Goal: Information Seeking & Learning: Learn about a topic

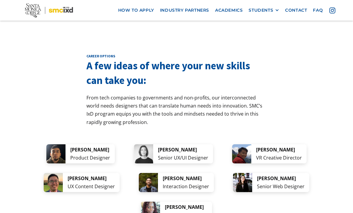
scroll to position [1124, 0]
click at [53, 144] on img at bounding box center [55, 153] width 19 height 19
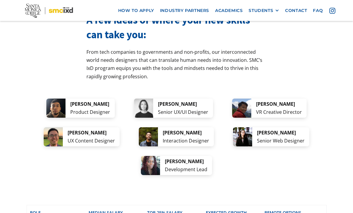
scroll to position [1172, 0]
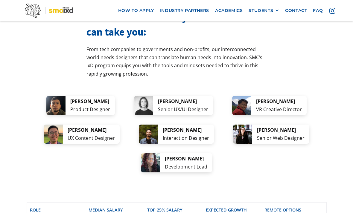
click at [70, 97] on div "[PERSON_NAME]" at bounding box center [90, 101] width 40 height 8
click at [71, 97] on div "[PERSON_NAME]" at bounding box center [90, 101] width 40 height 8
click at [153, 96] on img at bounding box center [143, 105] width 19 height 19
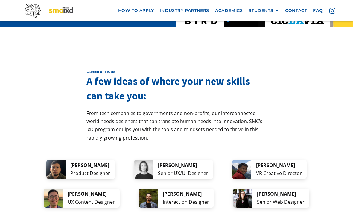
scroll to position [1108, 0]
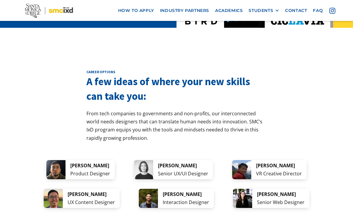
click at [63, 189] on img at bounding box center [53, 198] width 19 height 19
click at [243, 189] on img at bounding box center [242, 198] width 19 height 19
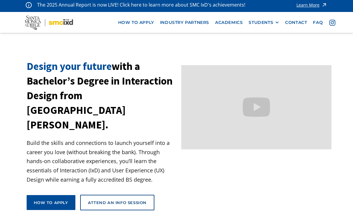
scroll to position [0, 0]
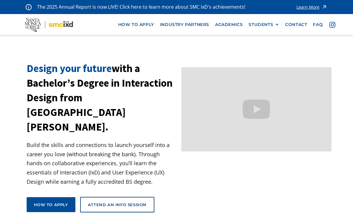
click at [256, 25] on div "STUDENTS" at bounding box center [260, 24] width 24 height 5
click at [254, 58] on link "Alumni" at bounding box center [275, 57] width 54 height 11
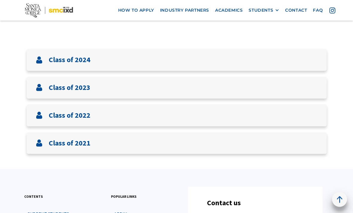
click at [39, 144] on img at bounding box center [39, 143] width 7 height 7
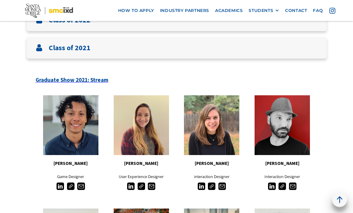
scroll to position [288, 0]
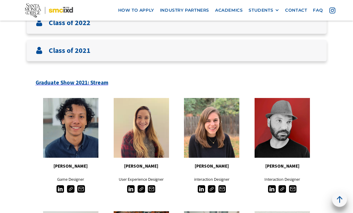
click at [131, 189] on img at bounding box center [130, 189] width 7 height 7
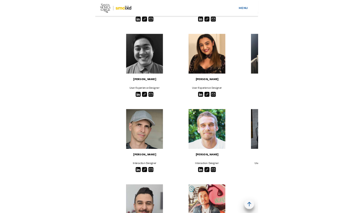
scroll to position [731, 0]
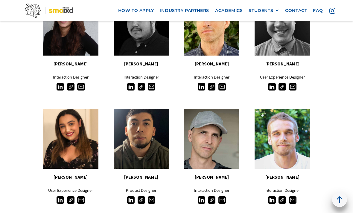
click at [59, 197] on img at bounding box center [59, 199] width 7 height 7
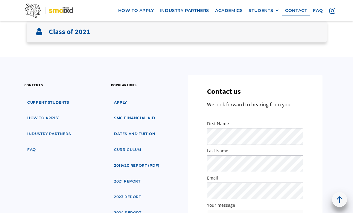
scroll to position [307, 0]
click at [267, 34] on div "Class of 2021" at bounding box center [177, 32] width 300 height 22
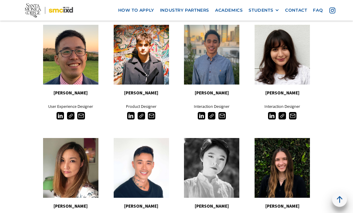
scroll to position [475, 0]
click at [275, 113] on img at bounding box center [271, 115] width 7 height 7
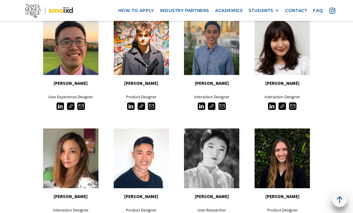
click at [271, 104] on img at bounding box center [271, 105] width 7 height 7
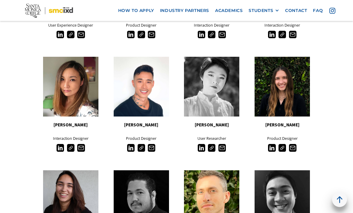
scroll to position [556, 0]
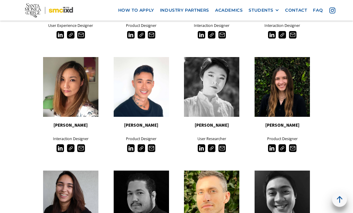
click at [270, 148] on img at bounding box center [271, 148] width 7 height 7
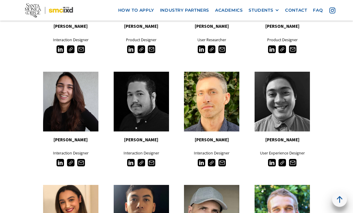
scroll to position [655, 0]
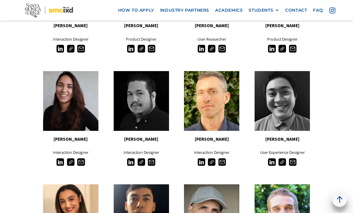
click at [60, 161] on img at bounding box center [59, 162] width 7 height 7
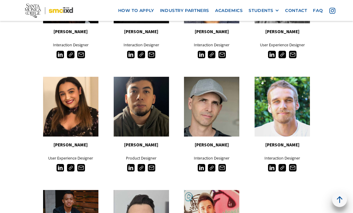
scroll to position [762, 0]
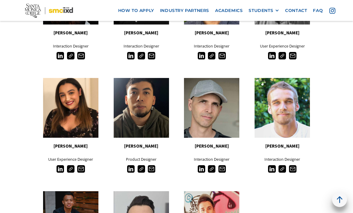
click at [59, 168] on img at bounding box center [59, 168] width 7 height 7
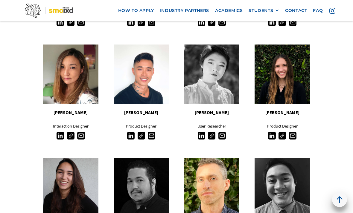
scroll to position [568, 0]
click at [200, 136] on img at bounding box center [200, 135] width 7 height 7
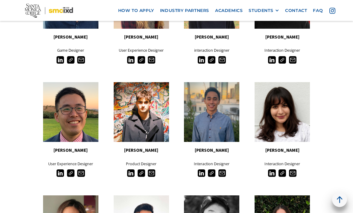
scroll to position [333, 0]
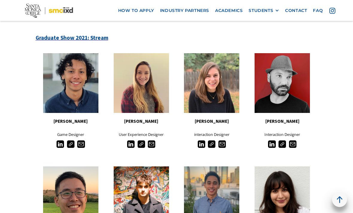
click at [203, 143] on img at bounding box center [200, 143] width 7 height 7
click at [130, 146] on img at bounding box center [130, 143] width 7 height 7
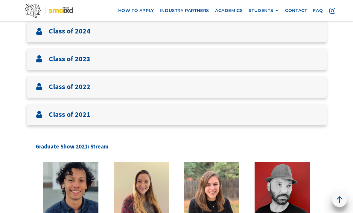
scroll to position [225, 0]
click at [303, 85] on div "Class of 2022" at bounding box center [177, 87] width 300 height 22
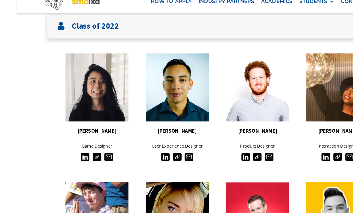
scroll to position [275, 0]
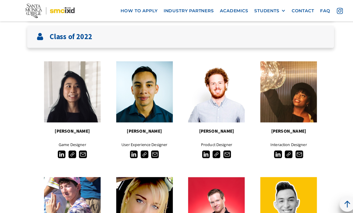
click at [61, 149] on img at bounding box center [59, 150] width 7 height 7
click at [271, 151] on img at bounding box center [271, 150] width 7 height 7
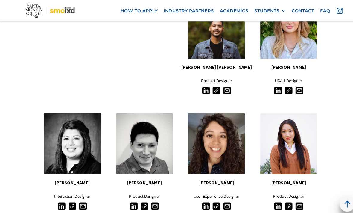
scroll to position [791, 0]
click at [197, 198] on img at bounding box center [200, 201] width 7 height 7
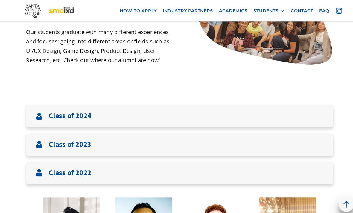
scroll to position [142, 0]
click at [280, 139] on div "Class of 2023" at bounding box center [177, 142] width 300 height 22
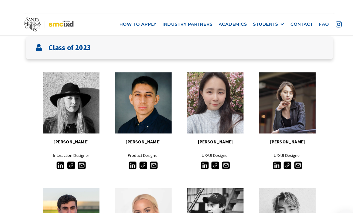
scroll to position [237, 0]
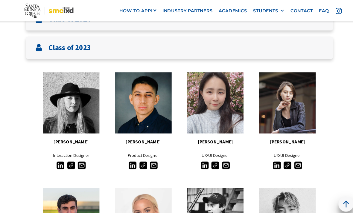
click at [270, 161] on img at bounding box center [271, 161] width 7 height 7
